Goal: Task Accomplishment & Management: Use online tool/utility

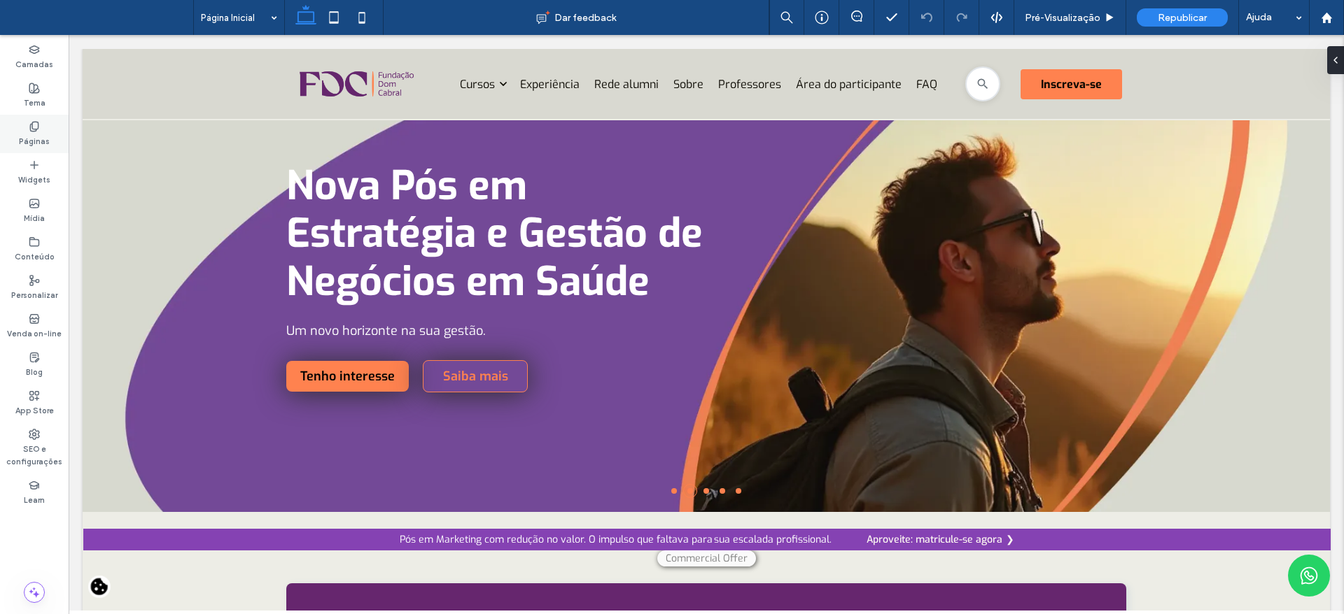
click at [24, 129] on div "Páginas" at bounding box center [34, 134] width 69 height 38
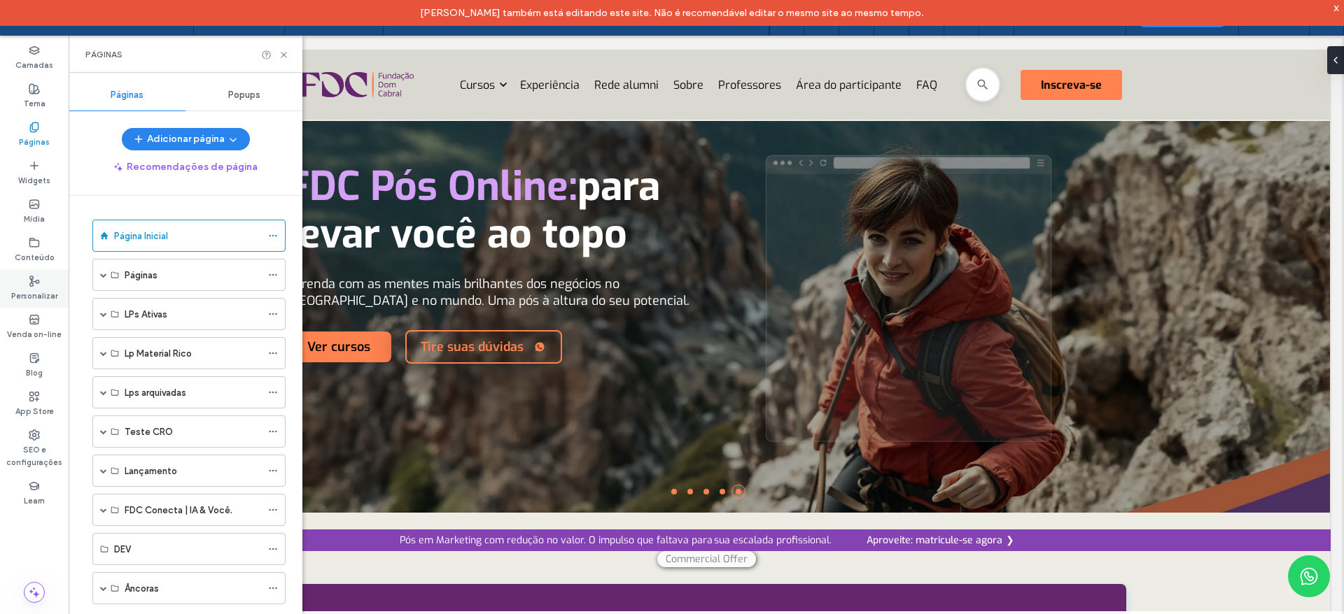
drag, startPoint x: 101, startPoint y: 281, endPoint x: 29, endPoint y: 304, distance: 75.0
click at [101, 280] on span at bounding box center [103, 275] width 7 height 31
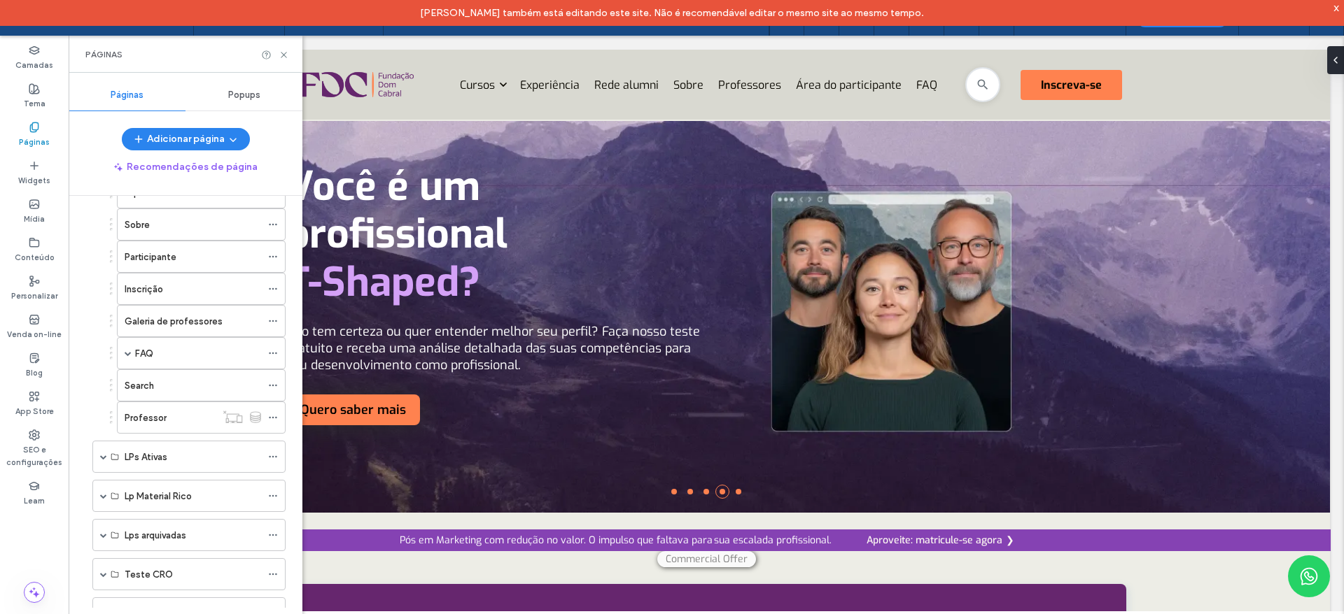
scroll to position [272, 0]
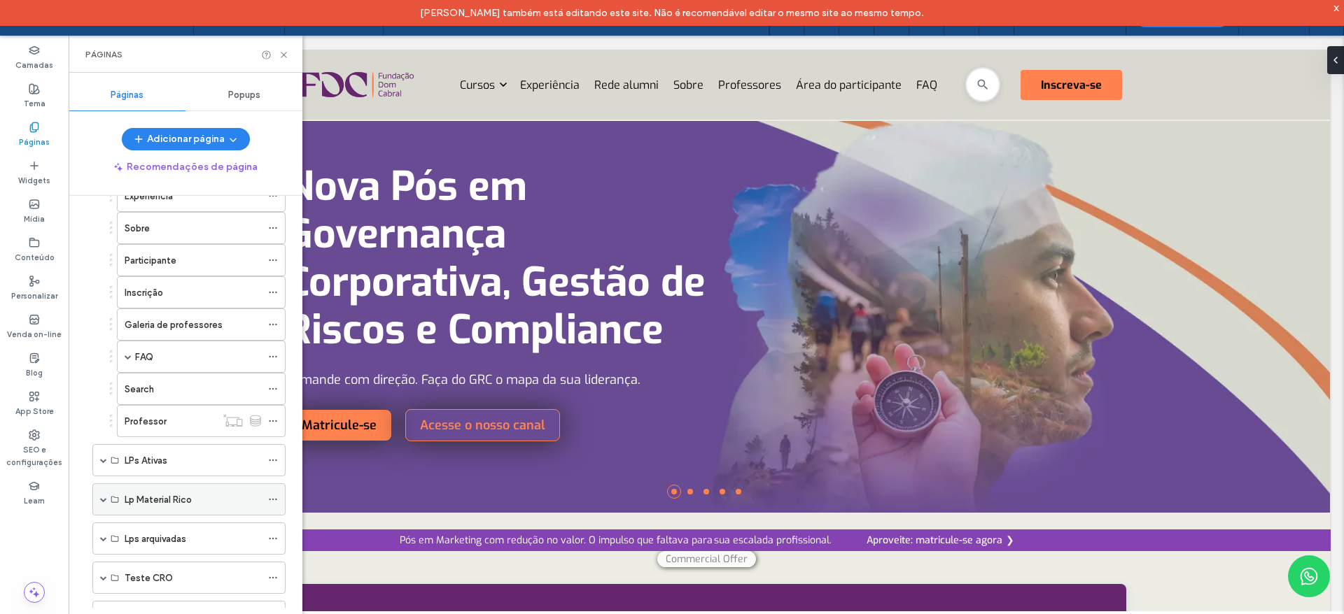
click at [107, 502] on div "Lp Material Rico" at bounding box center [188, 500] width 193 height 32
click at [100, 500] on span at bounding box center [103, 499] width 7 height 7
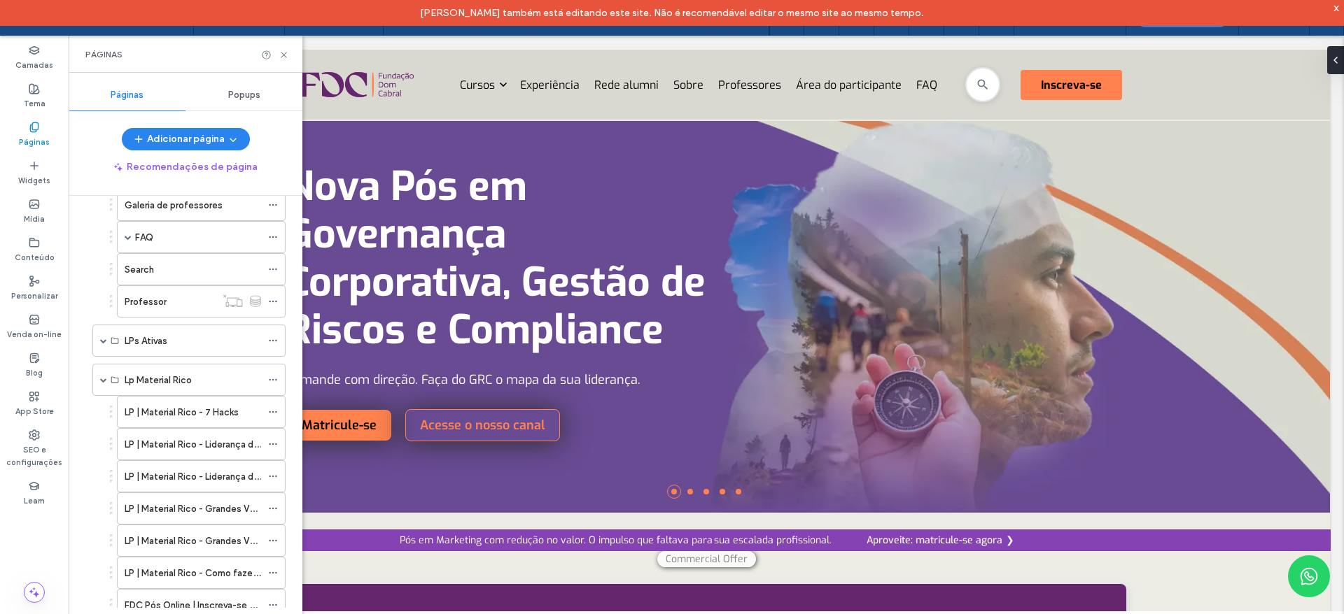
scroll to position [451, 0]
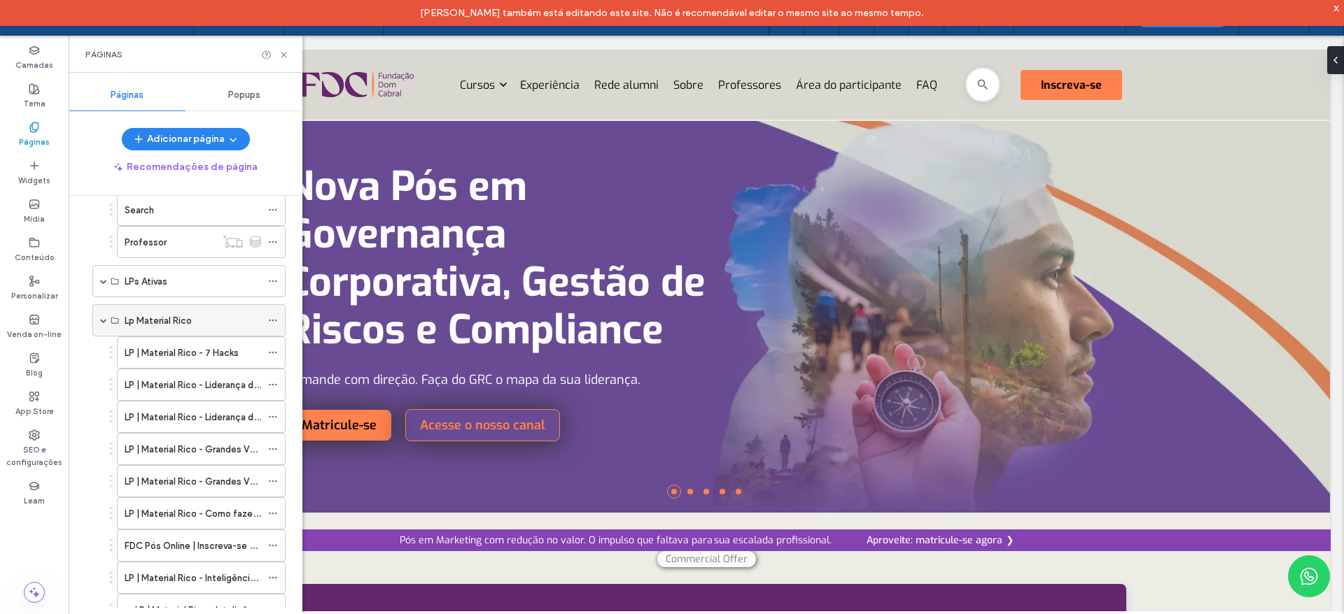
click at [101, 323] on span at bounding box center [103, 320] width 7 height 7
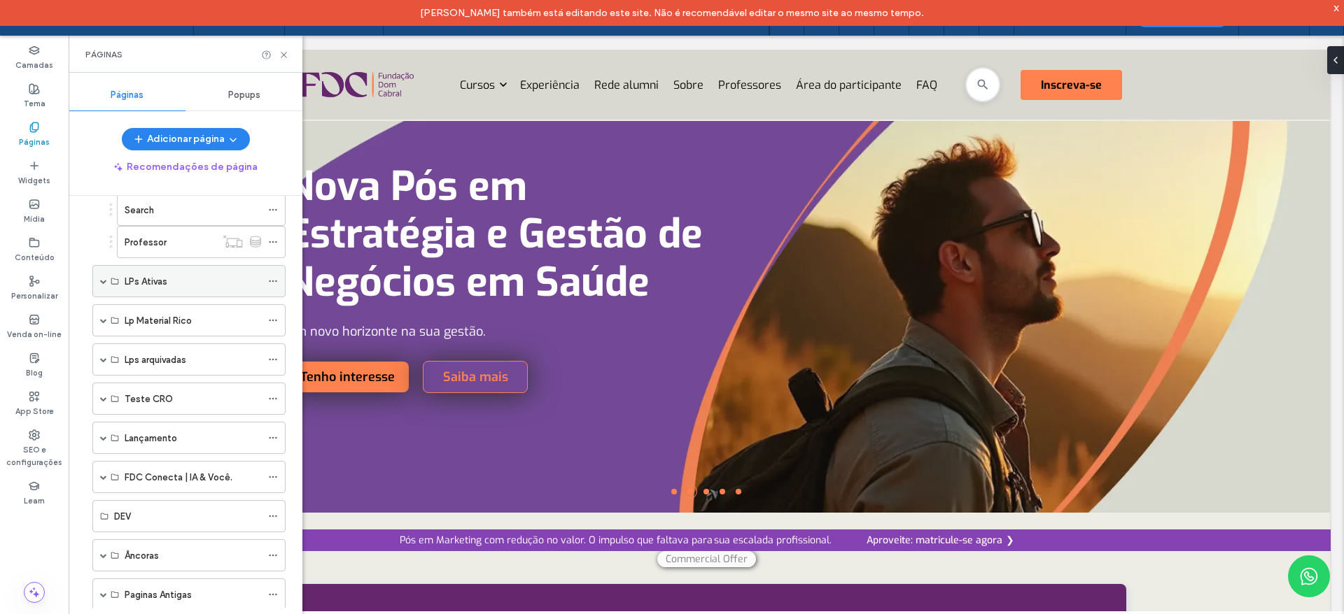
click at [101, 282] on span at bounding box center [103, 281] width 7 height 7
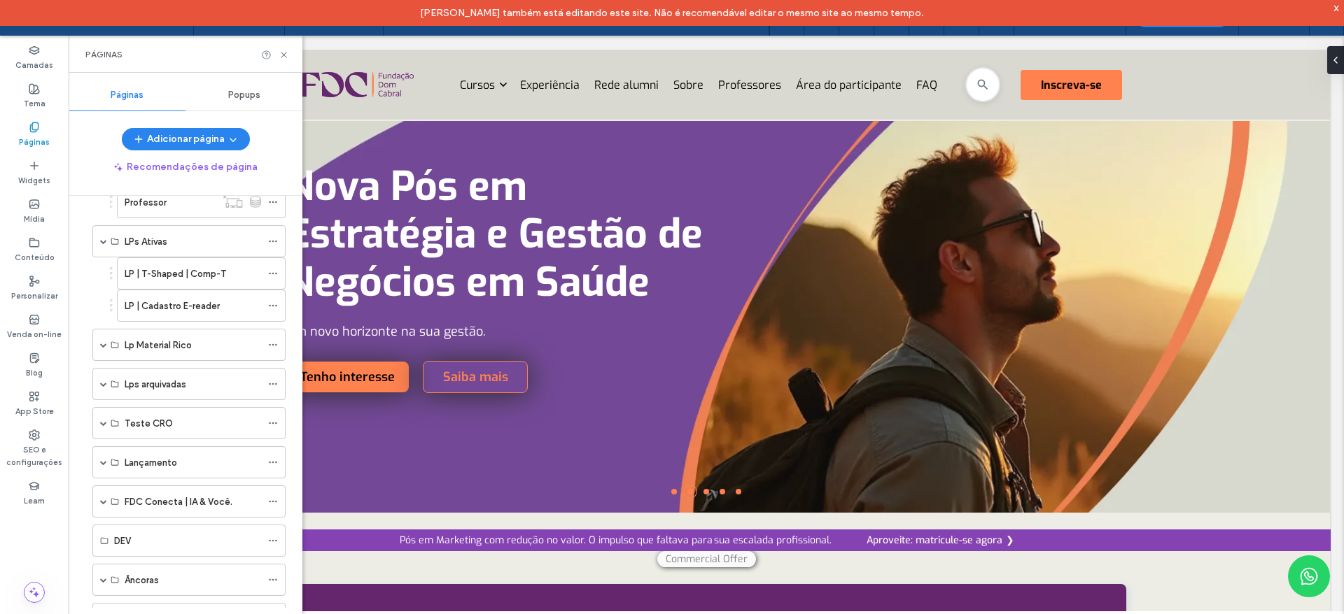
scroll to position [488, 0]
click at [106, 468] on span at bounding box center [103, 465] width 7 height 31
click at [106, 468] on span at bounding box center [103, 465] width 7 height 7
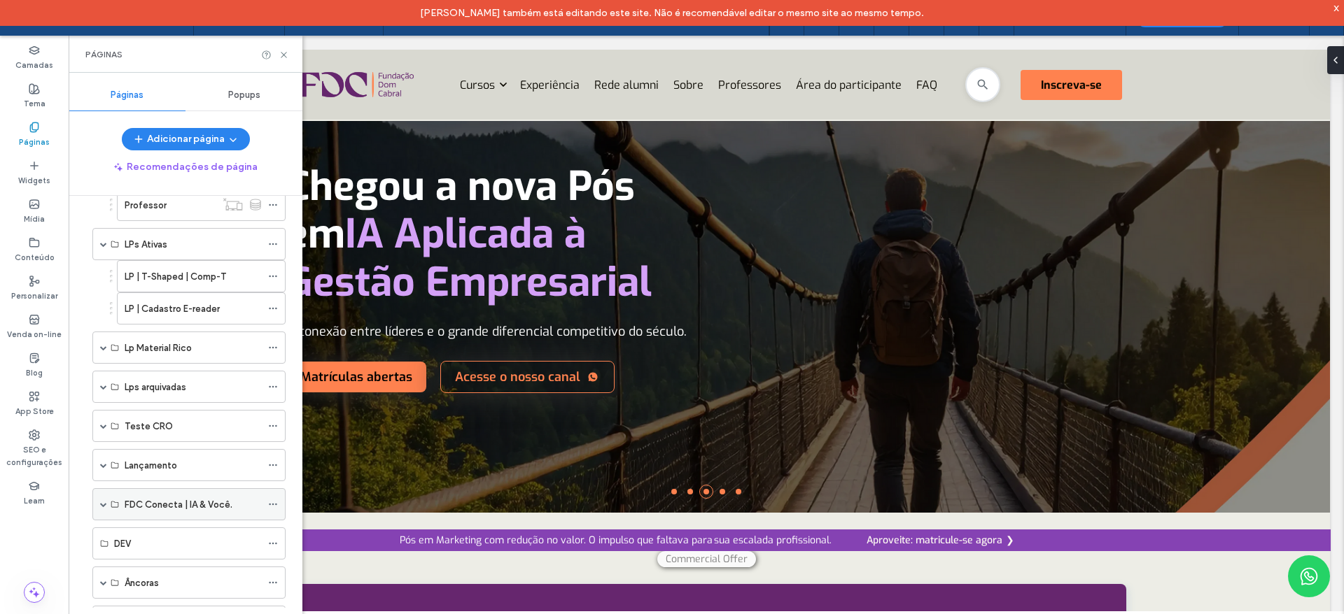
click at [108, 507] on div "FDC Conecta | IA & Você." at bounding box center [188, 504] width 193 height 32
click at [99, 504] on div "FDC Conecta | IA & Você." at bounding box center [188, 504] width 193 height 32
click at [104, 502] on span at bounding box center [103, 504] width 7 height 7
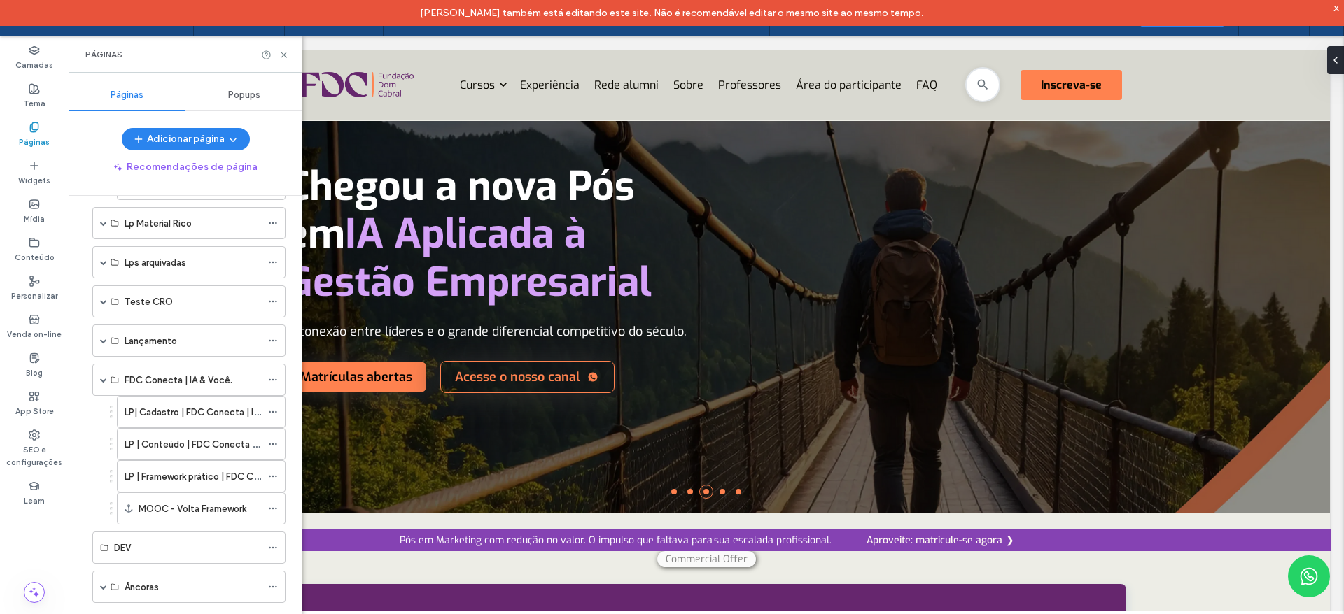
drag, startPoint x: 300, startPoint y: 414, endPoint x: 234, endPoint y: 417, distance: 65.8
click at [271, 443] on icon at bounding box center [273, 442] width 10 height 10
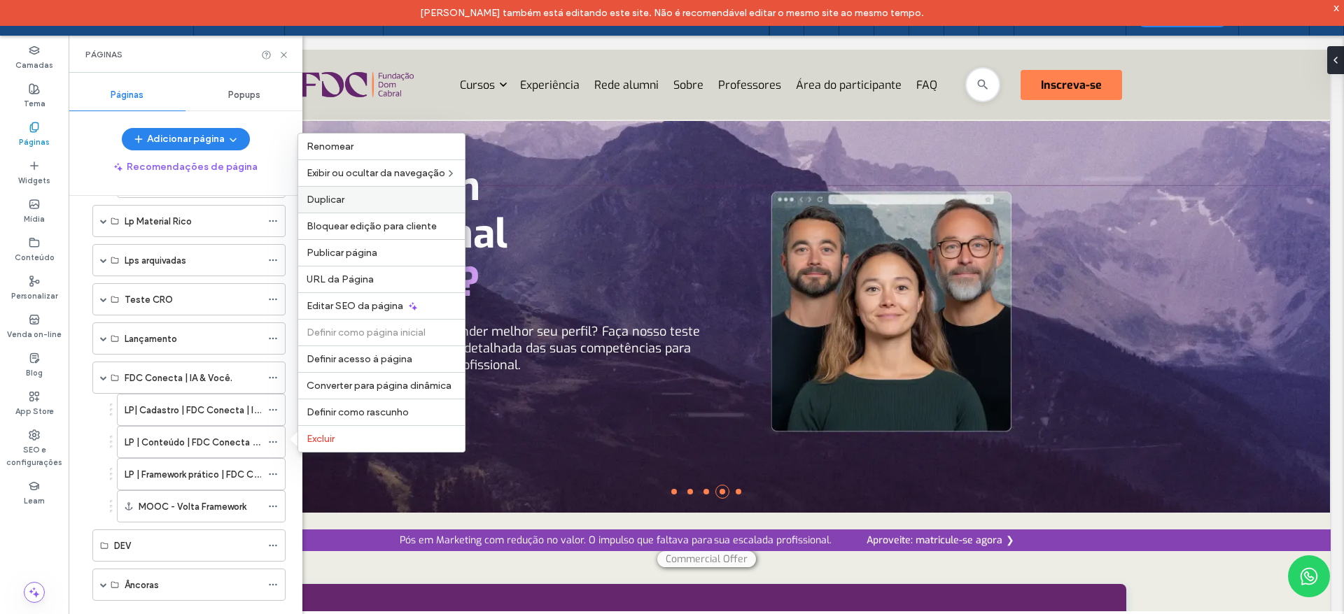
click at [346, 202] on label "Duplicar" at bounding box center [382, 200] width 150 height 12
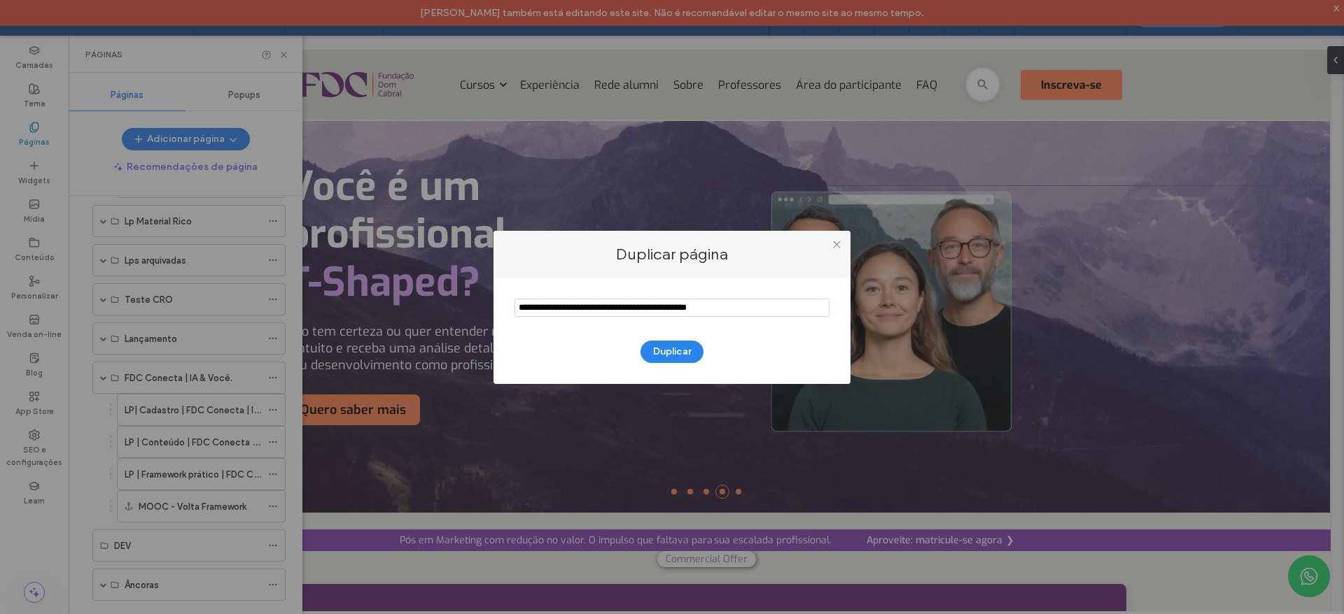
drag, startPoint x: 554, startPoint y: 304, endPoint x: 411, endPoint y: 324, distance: 144.9
click at [412, 325] on div "Duplicar página Duplicar" at bounding box center [672, 307] width 1344 height 614
drag, startPoint x: 745, startPoint y: 311, endPoint x: 532, endPoint y: 313, distance: 212.8
click at [532, 313] on input "notEmpty" at bounding box center [671, 308] width 315 height 18
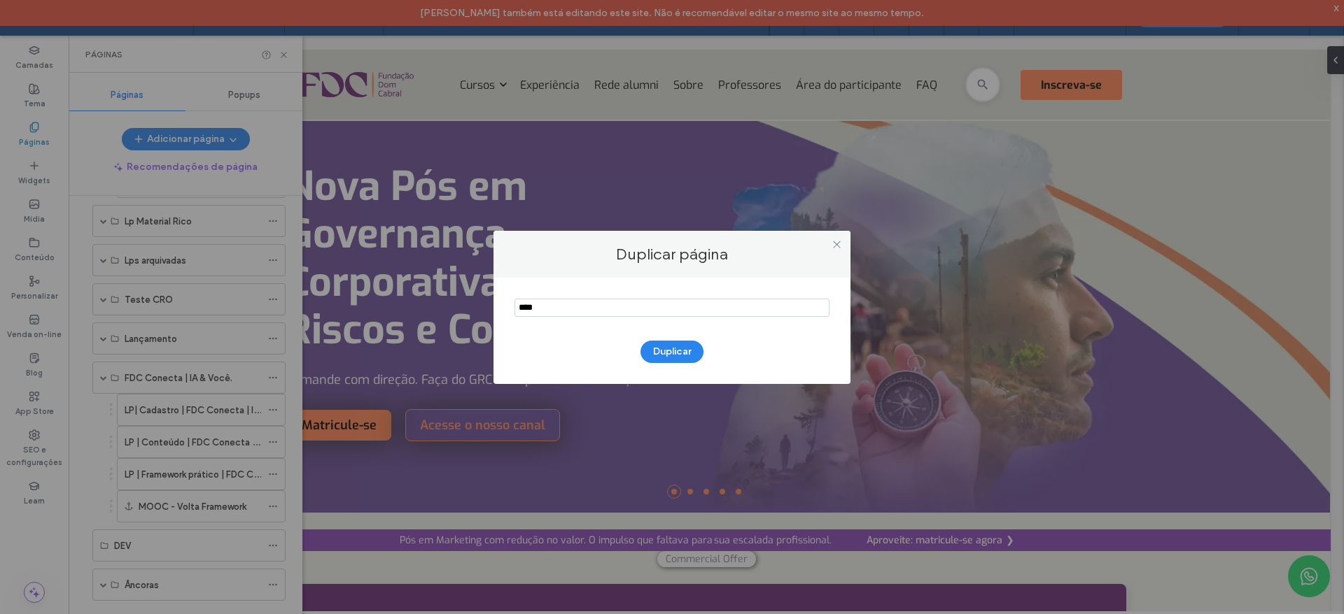
click at [617, 308] on input "notEmpty" at bounding box center [671, 308] width 315 height 18
paste input "**********"
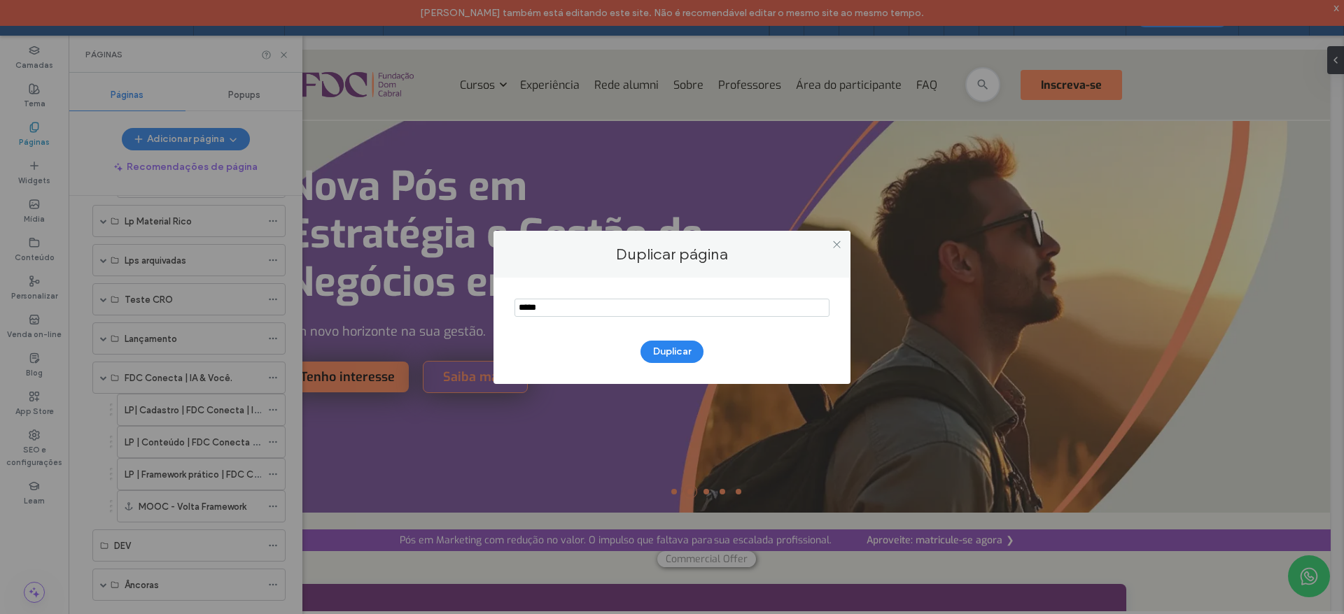
paste input "**********"
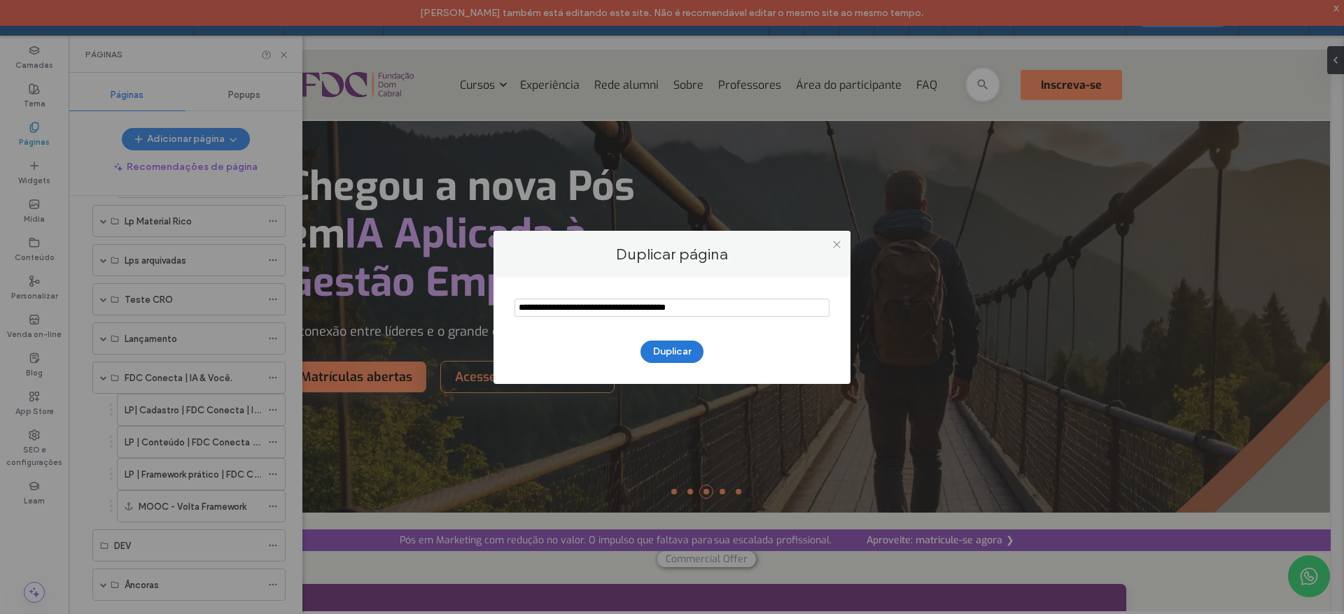
type input "**********"
click at [670, 351] on button "Duplicar" at bounding box center [671, 352] width 63 height 22
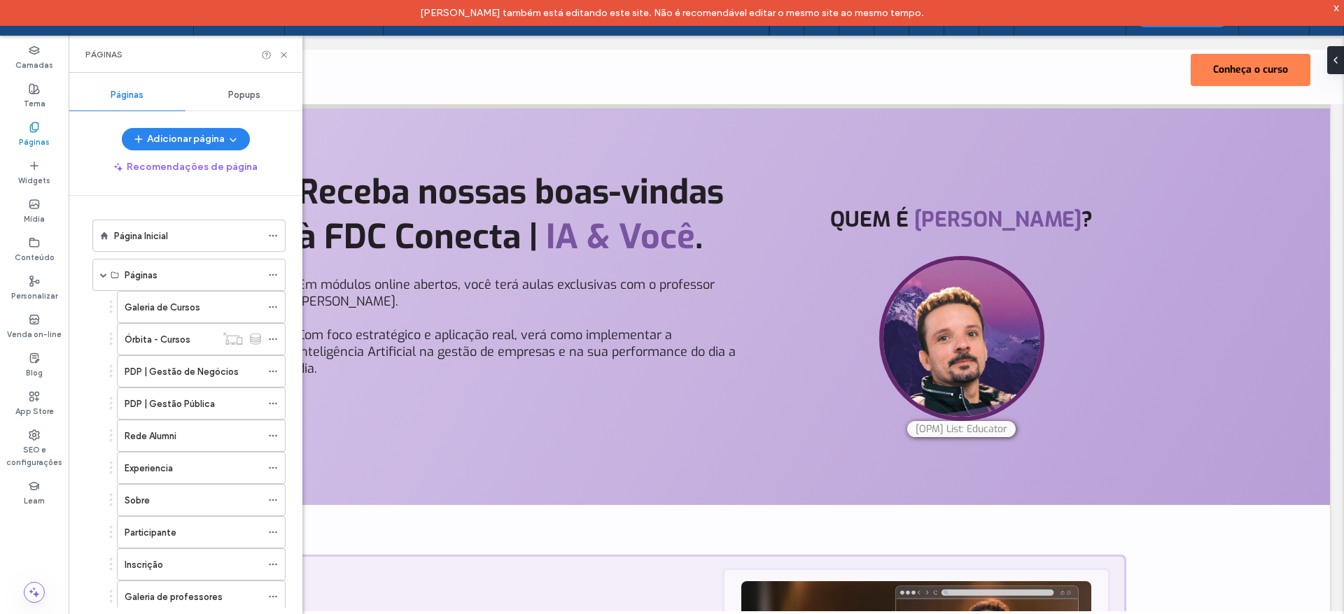
scroll to position [615, 0]
